Goal: Task Accomplishment & Management: Check status

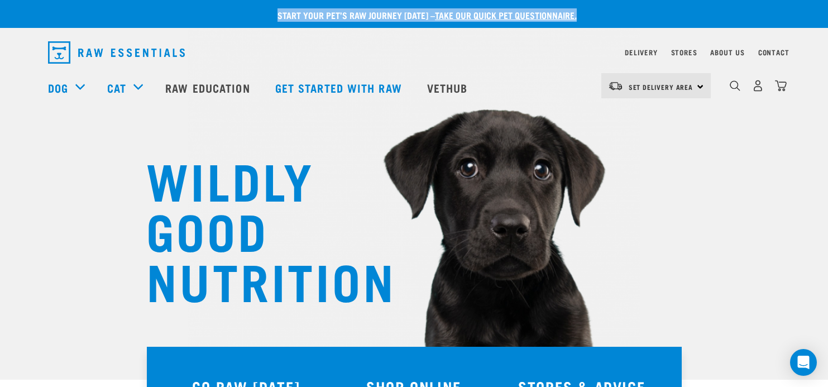
drag, startPoint x: 662, startPoint y: 13, endPoint x: 567, endPoint y: -17, distance: 98.9
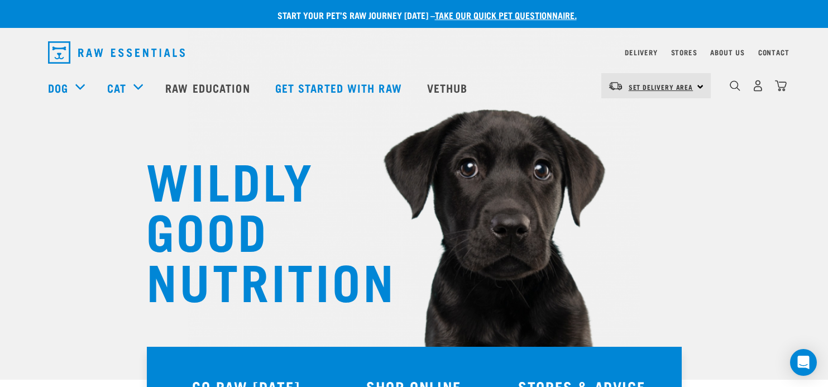
click at [670, 92] on link "Set Delivery Area" at bounding box center [661, 87] width 65 height 18
click at [645, 118] on link "[GEOGRAPHIC_DATA]" at bounding box center [654, 117] width 107 height 25
click at [756, 89] on img "dropdown navigation" at bounding box center [758, 86] width 12 height 12
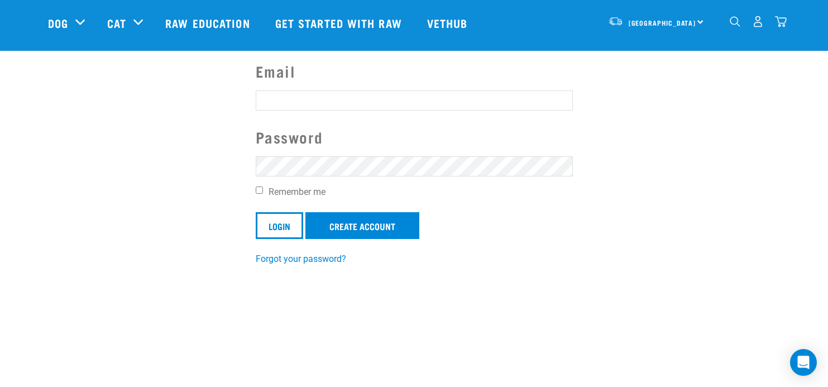
scroll to position [96, 0]
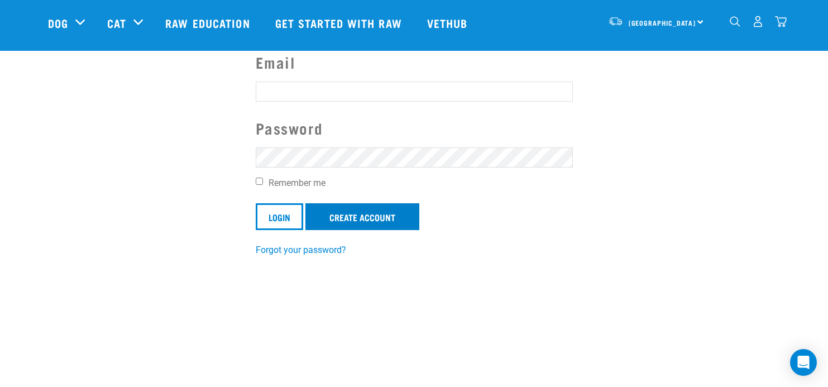
type input "[PERSON_NAME][EMAIL_ADDRESS][PERSON_NAME][DOMAIN_NAME]"
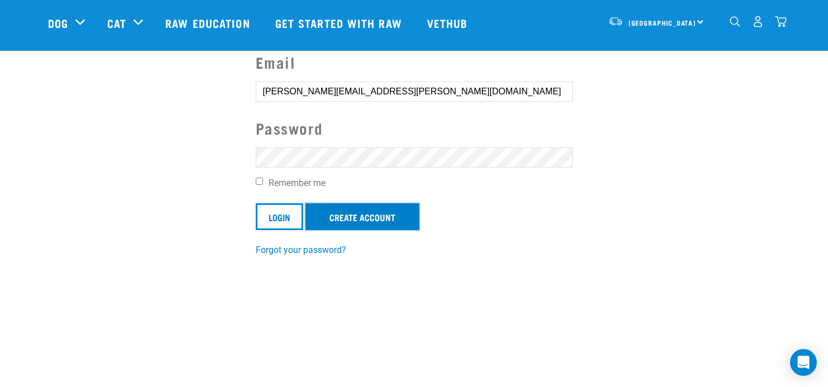
click at [396, 212] on link "Create Account" at bounding box center [362, 216] width 114 height 27
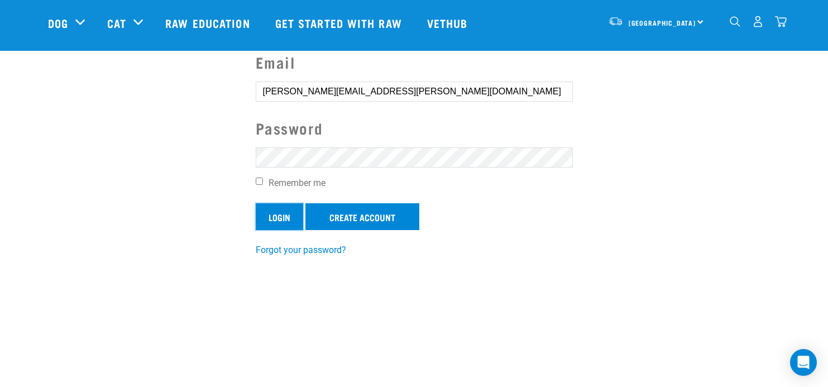
click at [271, 221] on input "Login" at bounding box center [279, 216] width 47 height 27
click at [278, 216] on input "Login" at bounding box center [279, 216] width 47 height 27
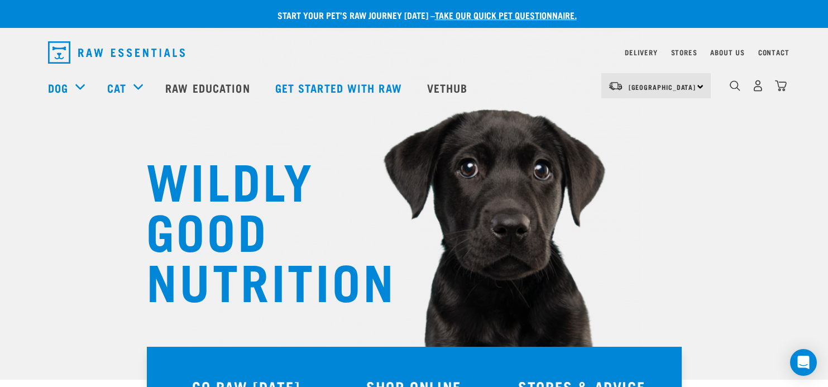
click at [757, 59] on nav "Delivery Stores About Us Contact" at bounding box center [414, 52] width 750 height 31
click at [754, 87] on img "dropdown navigation" at bounding box center [758, 86] width 12 height 12
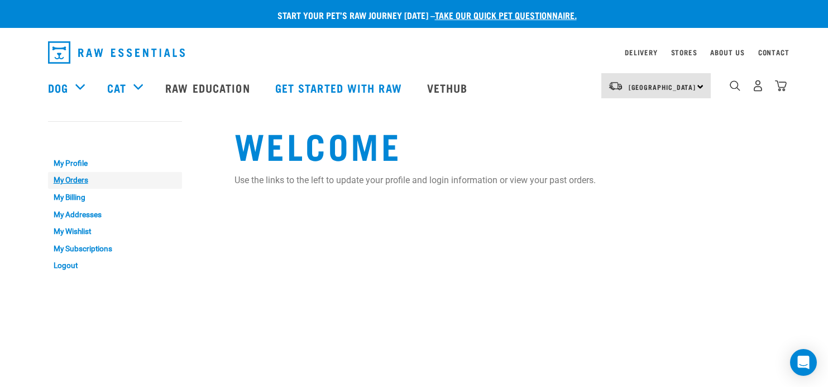
click at [74, 181] on link "My Orders" at bounding box center [115, 180] width 134 height 17
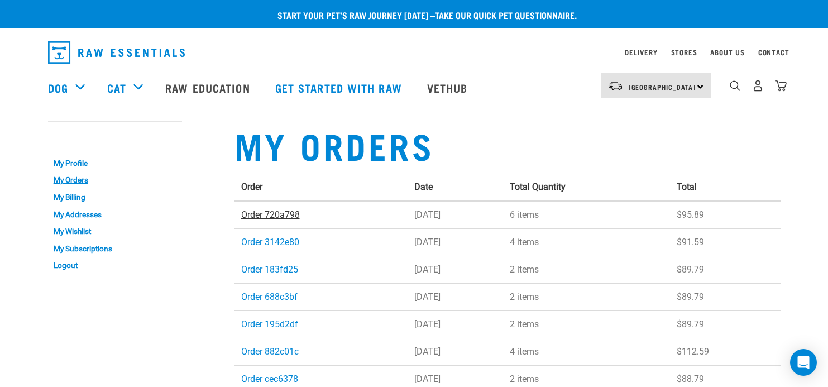
click at [284, 218] on link "Order 720a798" at bounding box center [270, 214] width 59 height 11
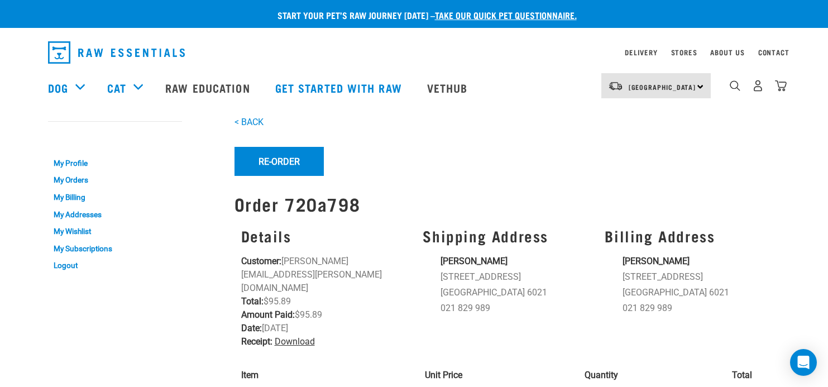
click at [295, 336] on link "Download" at bounding box center [295, 341] width 40 height 11
